Goal: Navigation & Orientation: Find specific page/section

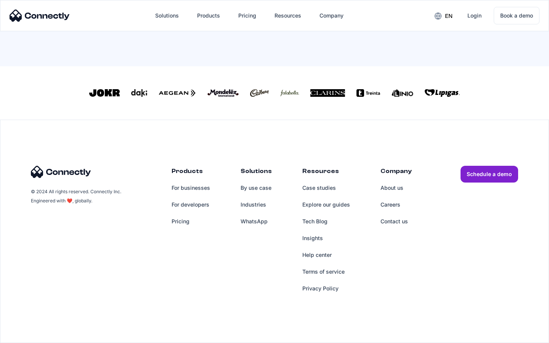
scroll to position [159, 0]
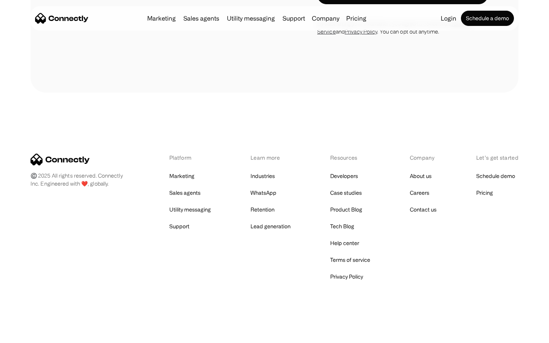
scroll to position [1288, 0]
